Goal: Task Accomplishment & Management: Use online tool/utility

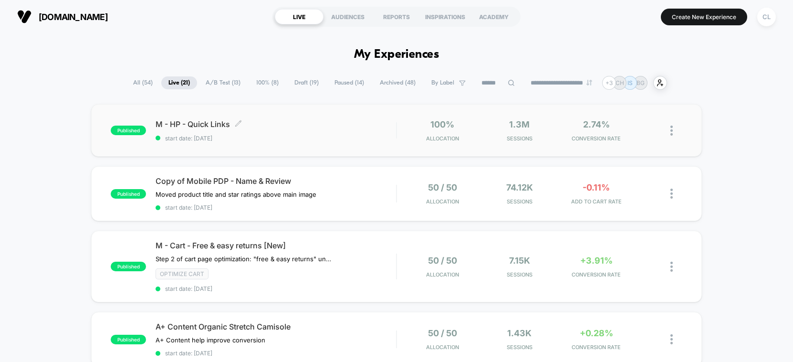
click at [292, 138] on span "start date: [DATE]" at bounding box center [276, 138] width 240 height 7
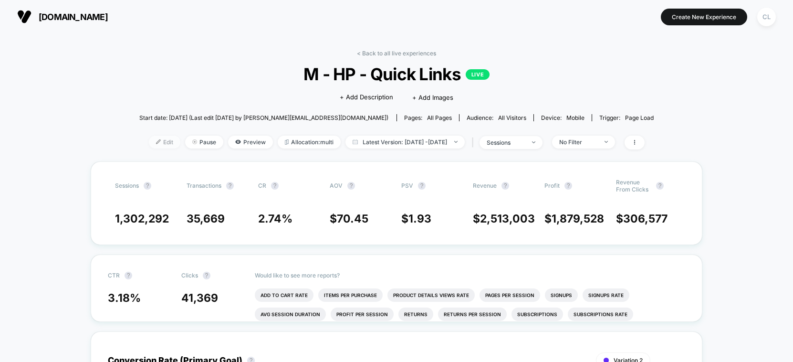
click at [153, 145] on span "Edit" at bounding box center [164, 141] width 31 height 13
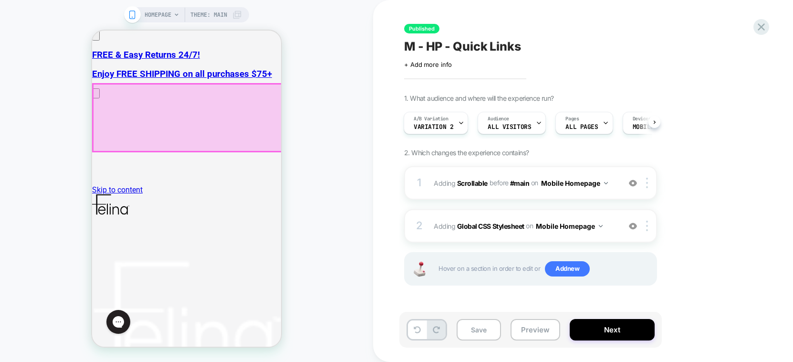
scroll to position [0, 141]
